Goal: Task Accomplishment & Management: Manage account settings

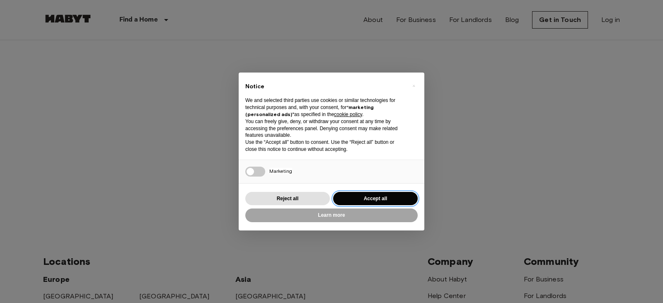
click at [353, 193] on button "Accept all" at bounding box center [375, 199] width 85 height 14
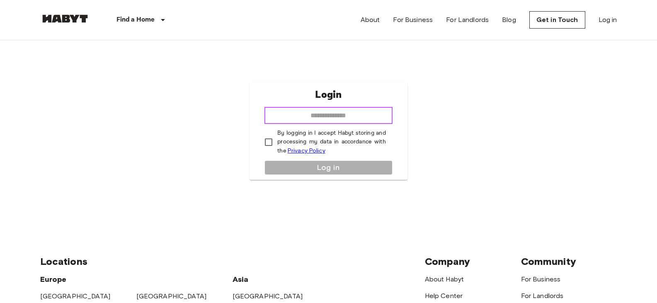
click at [338, 118] on input "email" at bounding box center [328, 115] width 128 height 17
type input "**********"
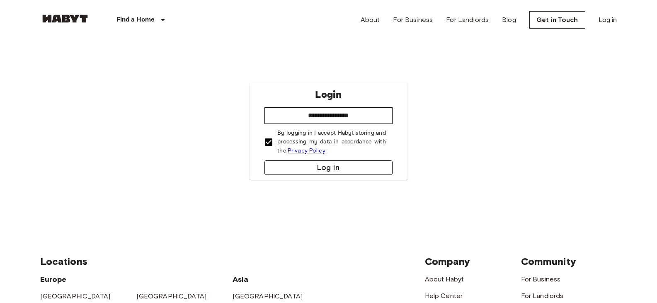
click at [298, 171] on button "Log in" at bounding box center [328, 167] width 128 height 14
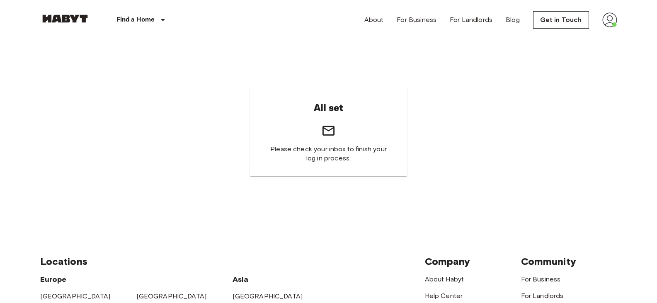
click at [613, 19] on img at bounding box center [609, 19] width 15 height 15
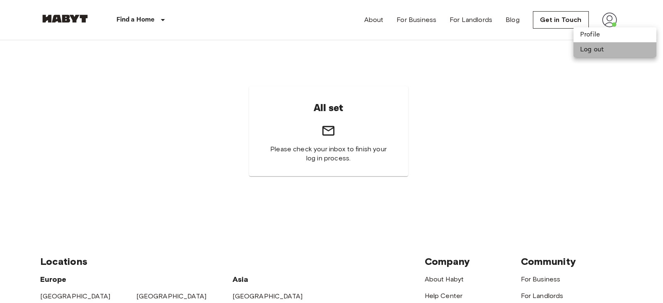
click at [606, 53] on li "Log out" at bounding box center [614, 49] width 83 height 15
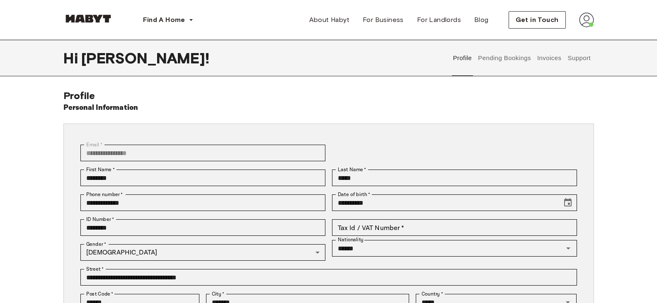
click at [488, 63] on button "Pending Bookings" at bounding box center [504, 58] width 55 height 36
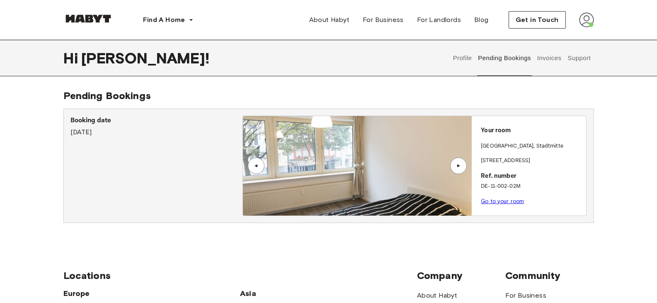
click at [553, 63] on button "Invoices" at bounding box center [549, 58] width 26 height 36
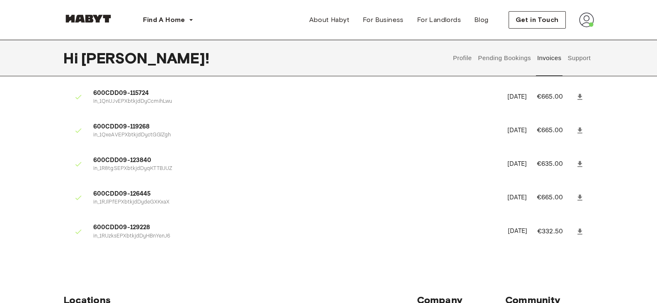
scroll to position [373, 0]
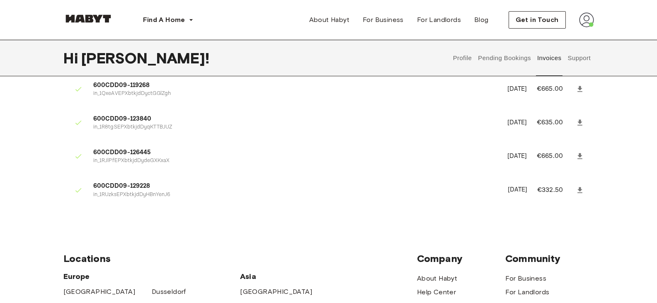
click at [591, 56] on button "Support" at bounding box center [578, 58] width 25 height 36
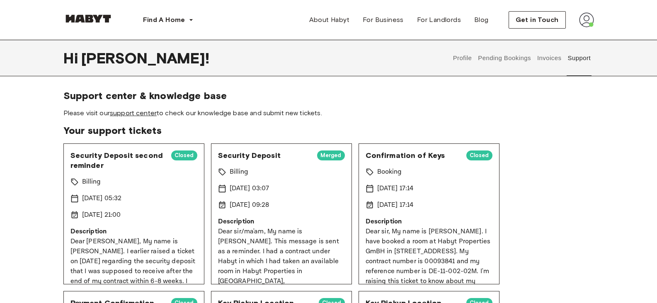
click at [140, 111] on link "support center" at bounding box center [133, 113] width 47 height 8
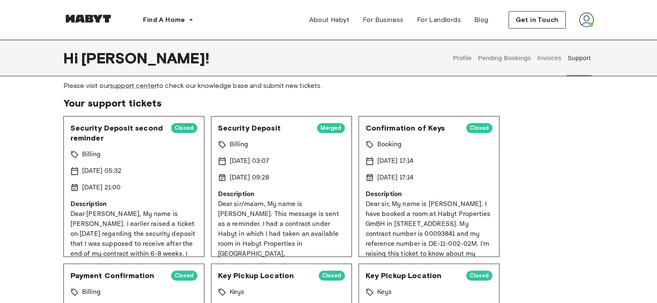
scroll to position [41, 0]
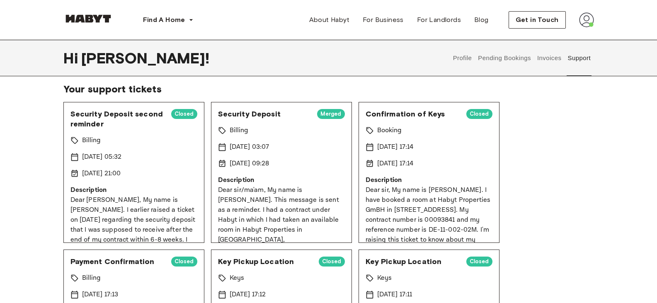
click at [509, 59] on button "Pending Bookings" at bounding box center [504, 58] width 55 height 36
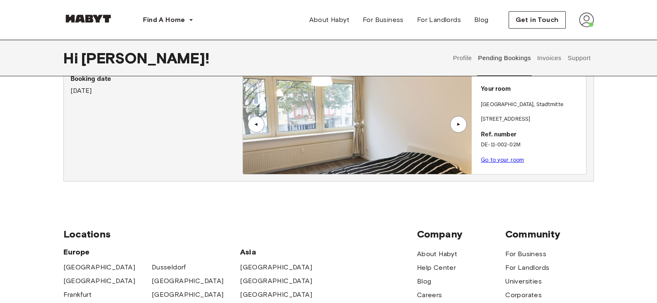
click at [552, 54] on button "Invoices" at bounding box center [549, 58] width 26 height 36
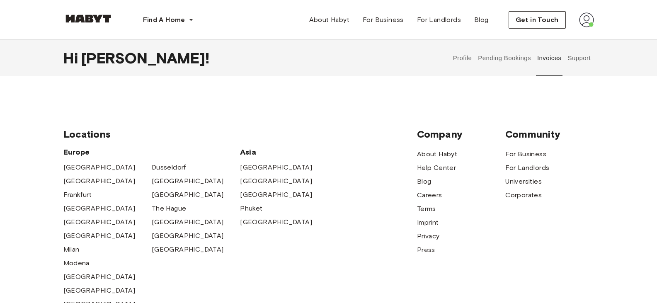
scroll to position [414, 0]
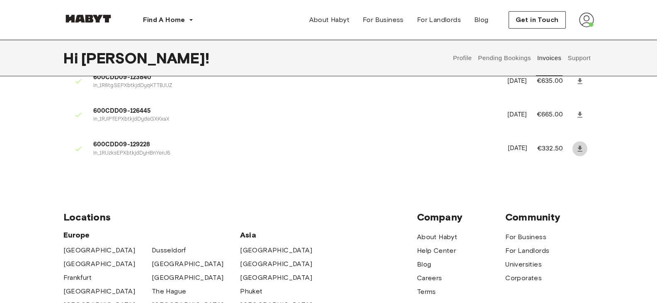
click at [577, 147] on icon at bounding box center [579, 149] width 8 height 8
